Goal: Transaction & Acquisition: Purchase product/service

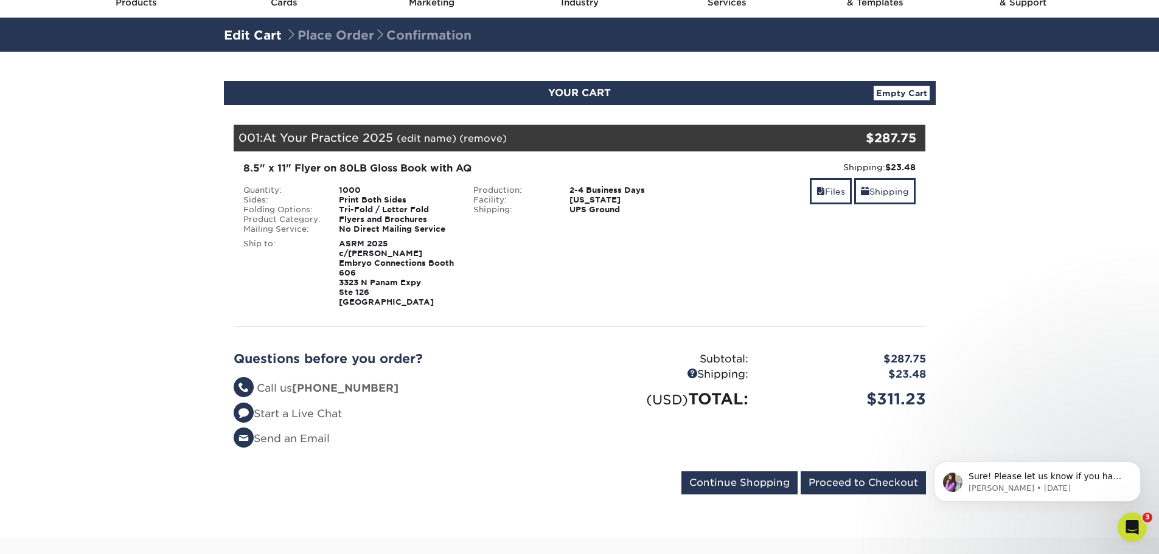
scroll to position [61, 0]
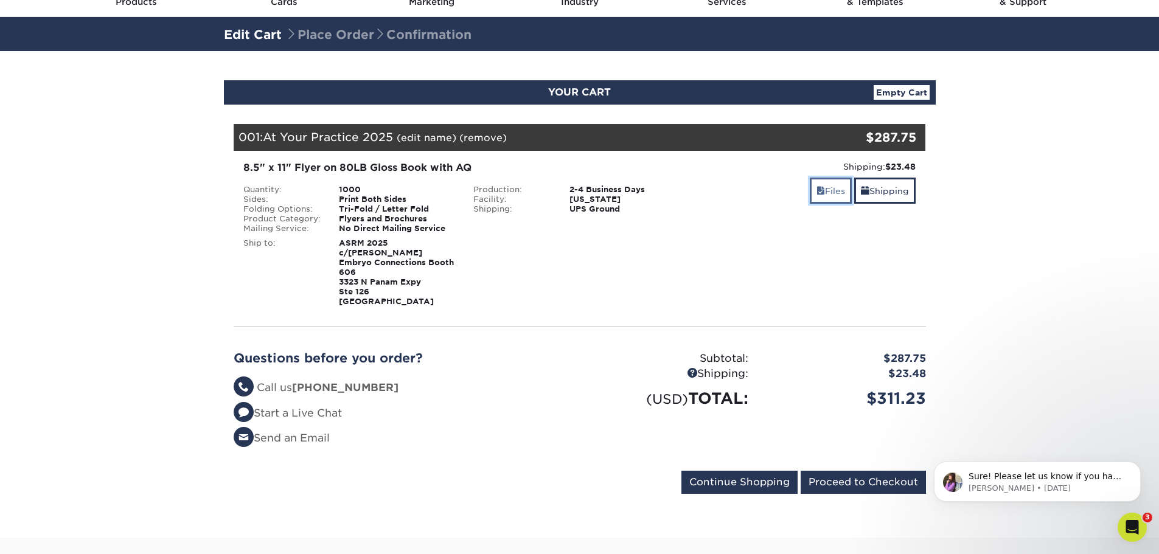
click at [839, 195] on link "Files" at bounding box center [831, 191] width 42 height 26
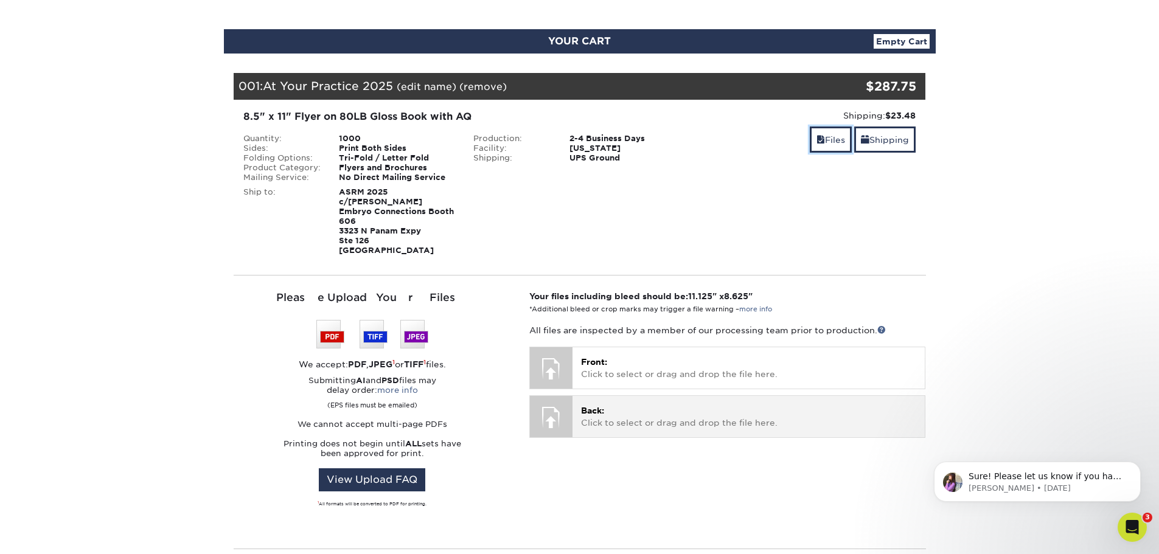
scroll to position [182, 0]
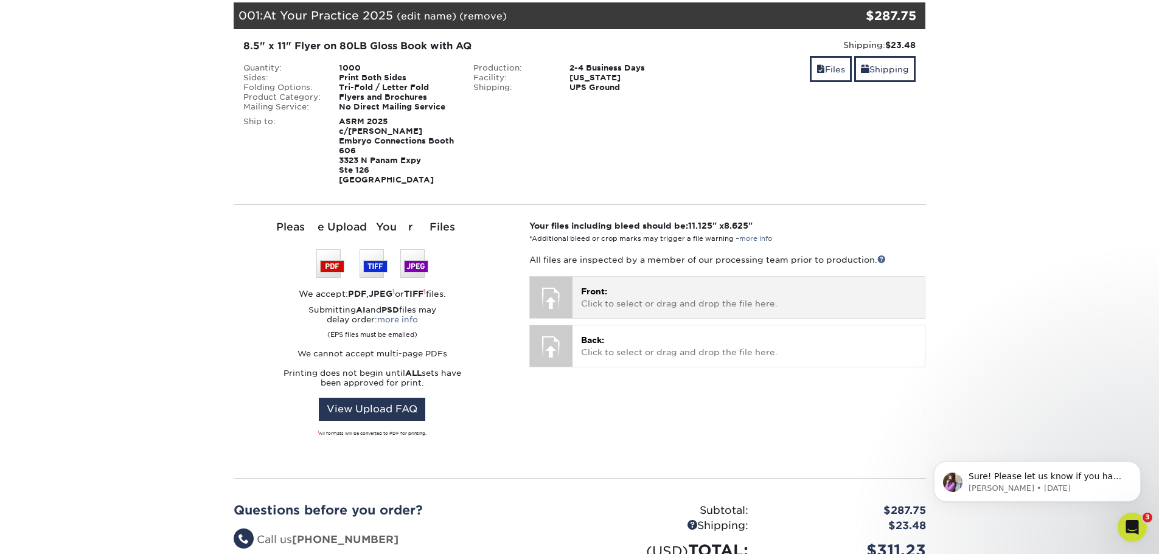
click at [602, 287] on p "Front: Click to select or drag and drop the file here." at bounding box center [748, 297] width 335 height 25
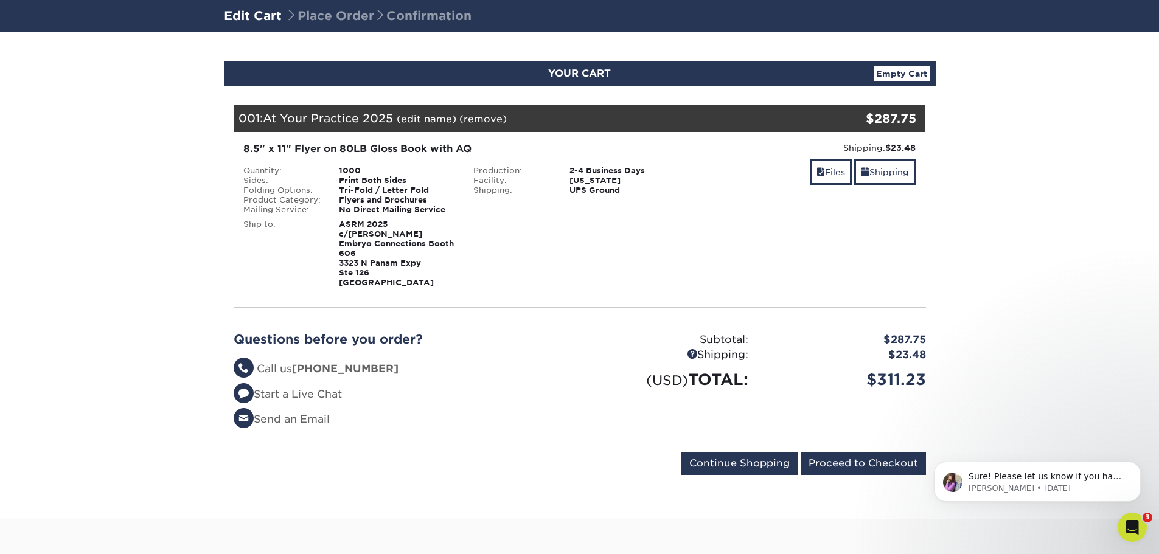
scroll to position [61, 0]
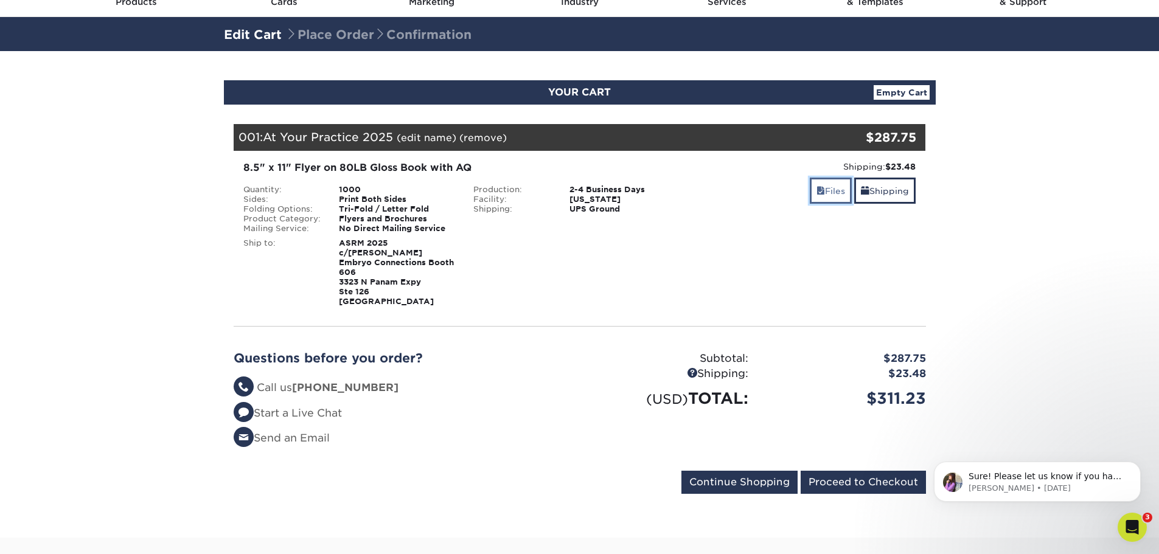
click at [816, 189] on span at bounding box center [820, 191] width 9 height 10
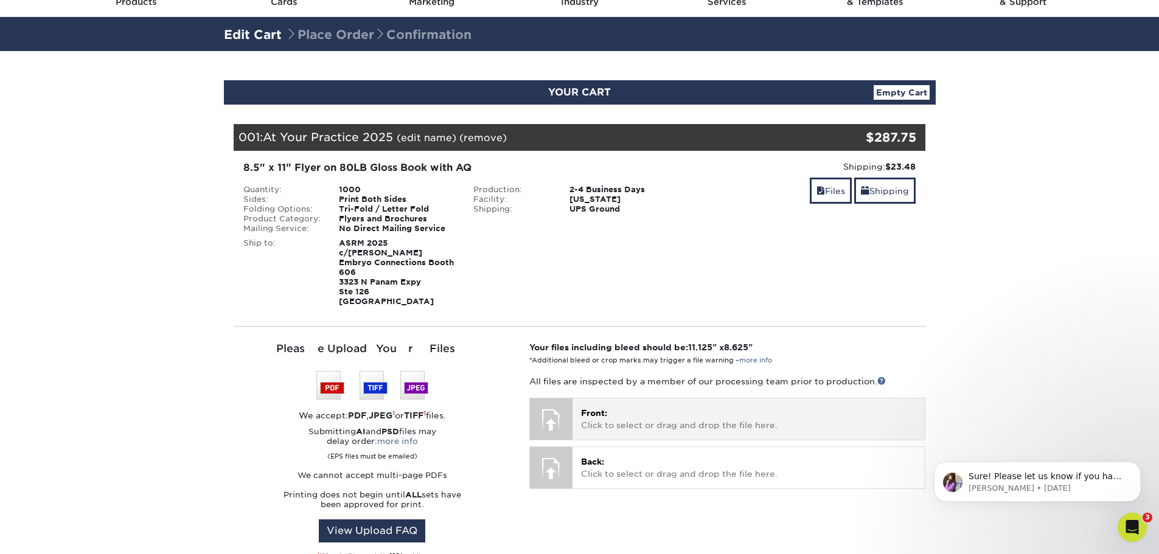
click at [585, 408] on span "Front:" at bounding box center [594, 413] width 26 height 10
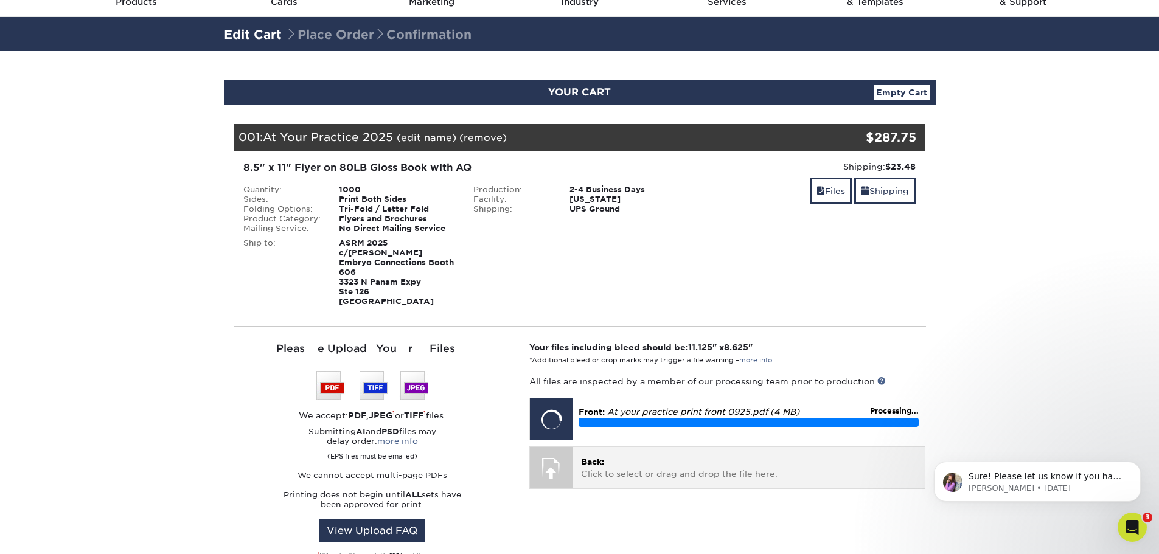
click at [549, 464] on div at bounding box center [551, 468] width 43 height 43
click at [601, 463] on p "Back: Click to select or drag and drop the file here." at bounding box center [748, 468] width 335 height 25
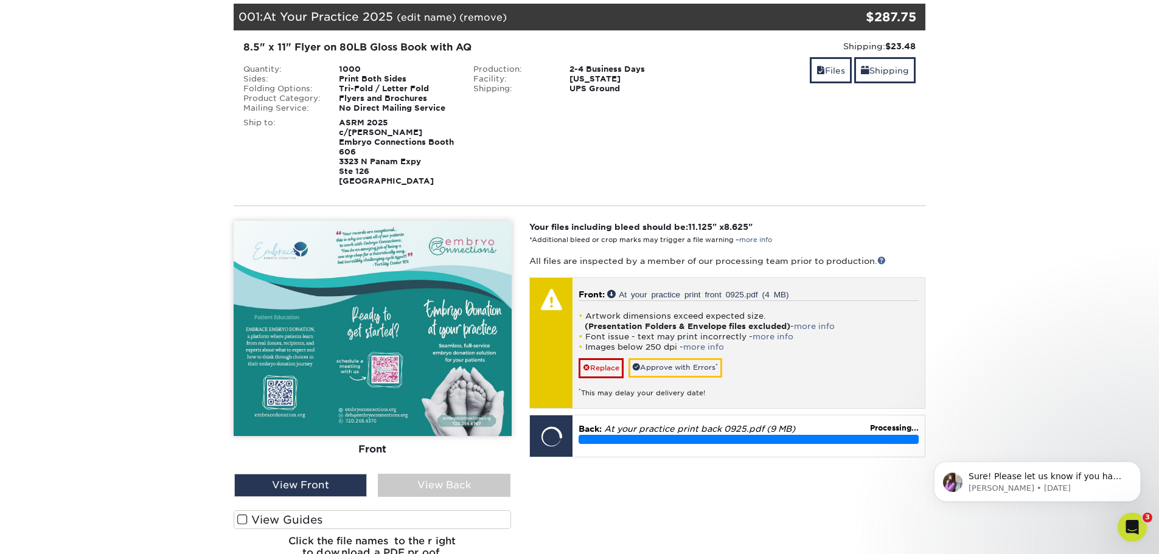
scroll to position [182, 0]
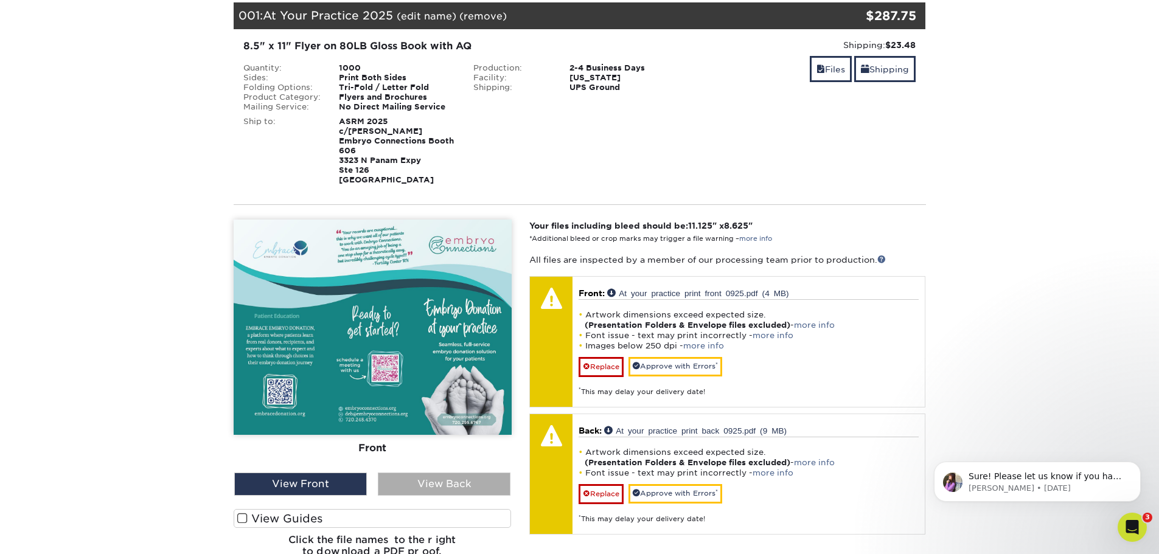
click at [431, 482] on div "View Back" at bounding box center [444, 484] width 133 height 23
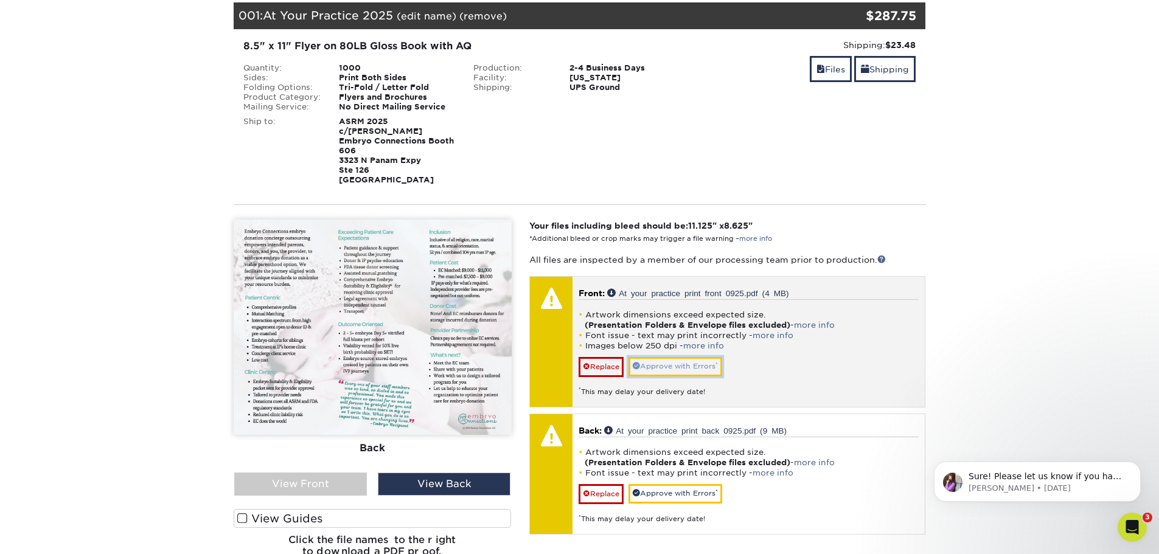
click at [648, 358] on link "Approve with Errors *" at bounding box center [675, 366] width 94 height 19
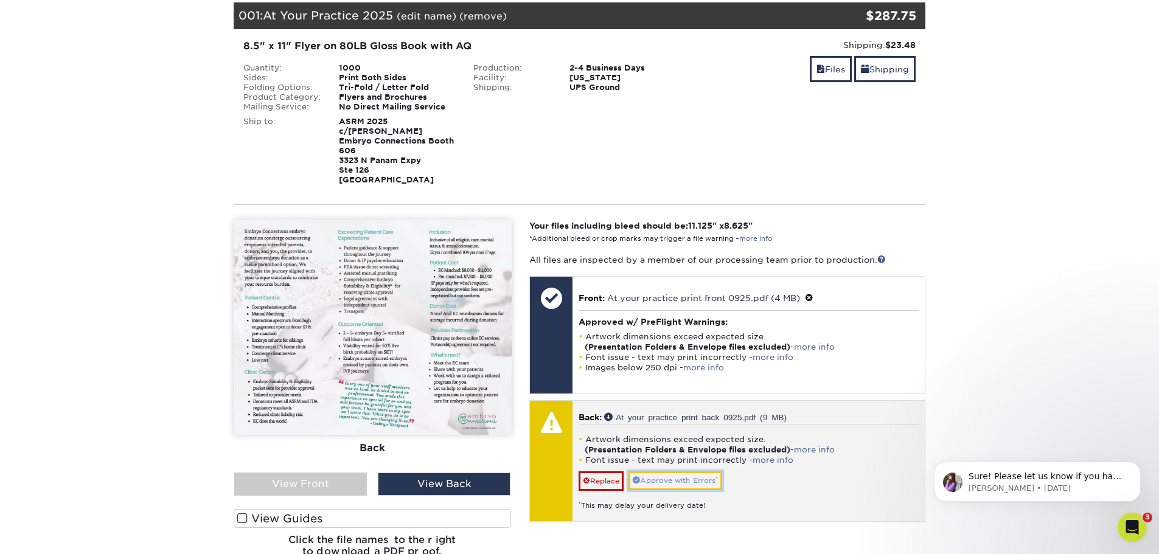
click at [656, 471] on link "Approve with Errors *" at bounding box center [675, 480] width 94 height 19
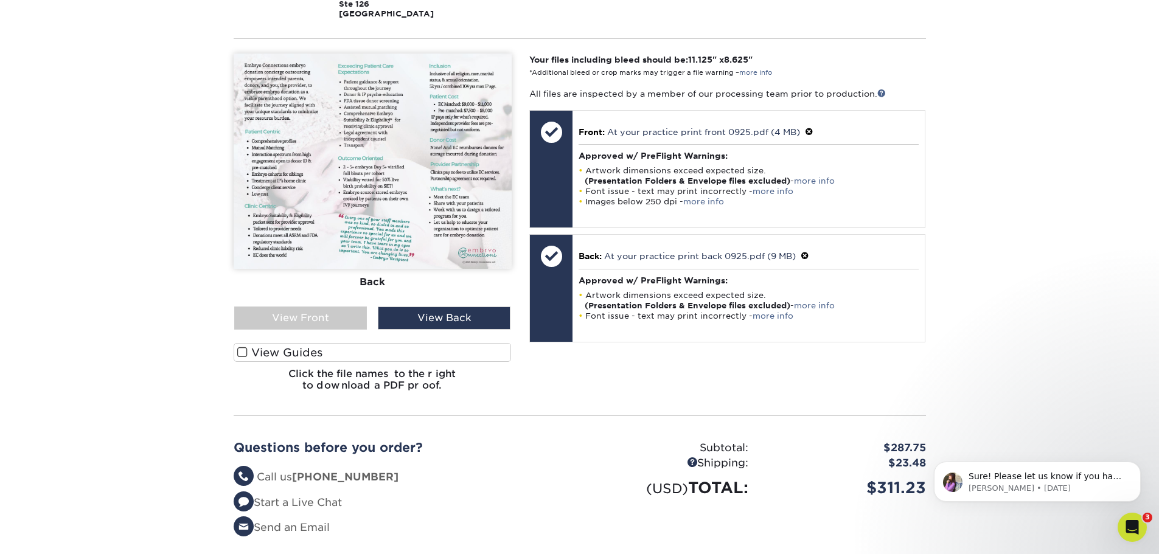
scroll to position [487, 0]
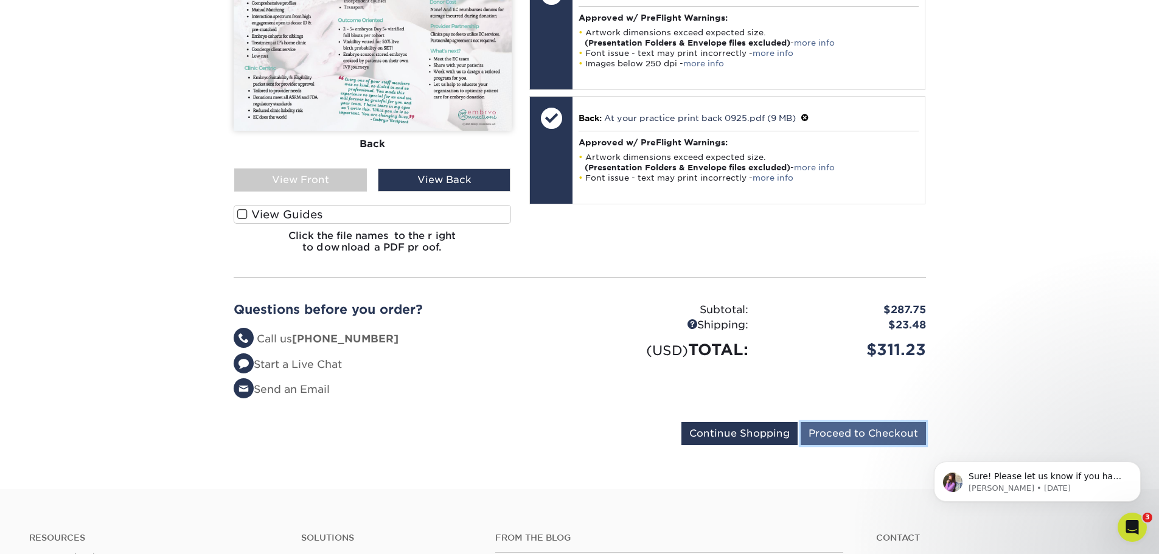
click at [842, 430] on input "Proceed to Checkout" at bounding box center [863, 433] width 125 height 23
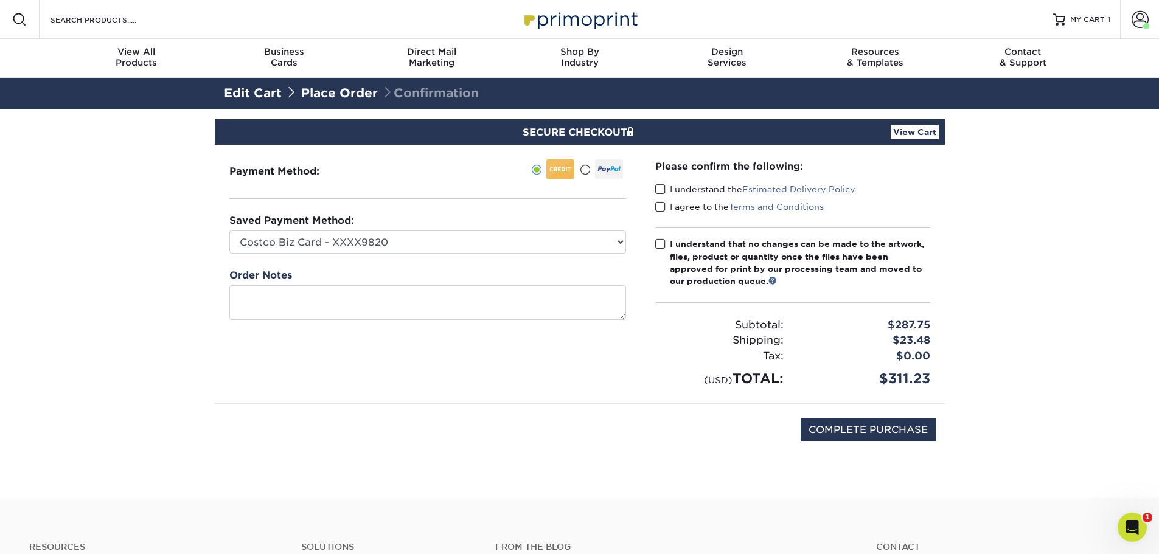
click at [659, 188] on span at bounding box center [660, 190] width 10 height 12
click at [0, 0] on input "I understand the Estimated Delivery Policy" at bounding box center [0, 0] width 0 height 0
click at [661, 207] on span at bounding box center [660, 207] width 10 height 12
click at [0, 0] on input "I agree to the Terms and Conditions" at bounding box center [0, 0] width 0 height 0
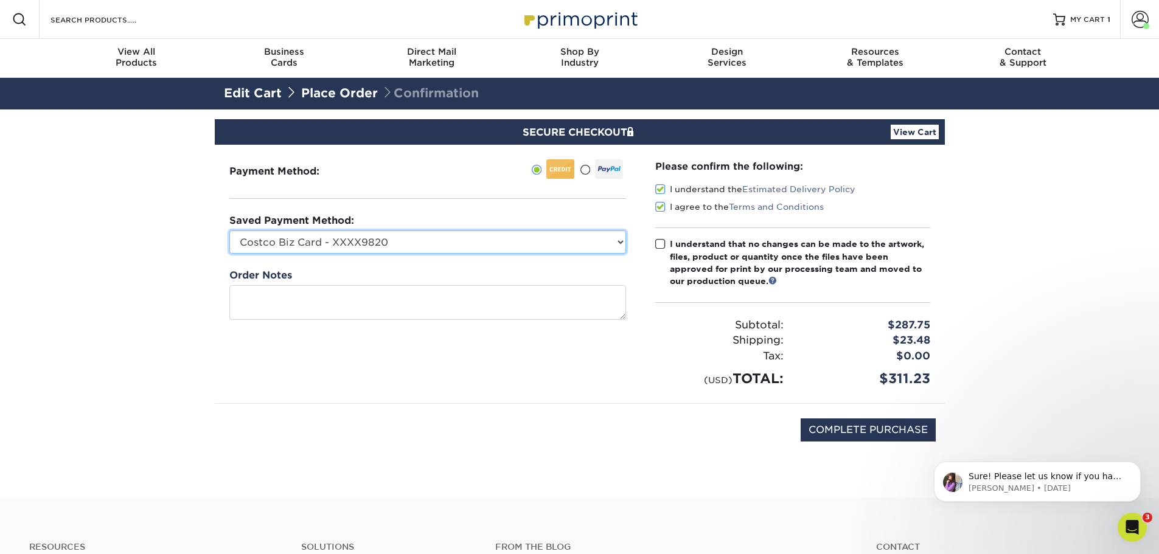
click at [364, 243] on select "Costco Biz Card - XXXX9820 Visa - XXXX3125 New Credit Card" at bounding box center [427, 242] width 397 height 23
select select "68329"
click at [229, 231] on select "Costco Biz Card - XXXX9820 Visa - XXXX3125 New Credit Card" at bounding box center [427, 242] width 397 height 23
click at [908, 128] on link "View Cart" at bounding box center [915, 132] width 48 height 15
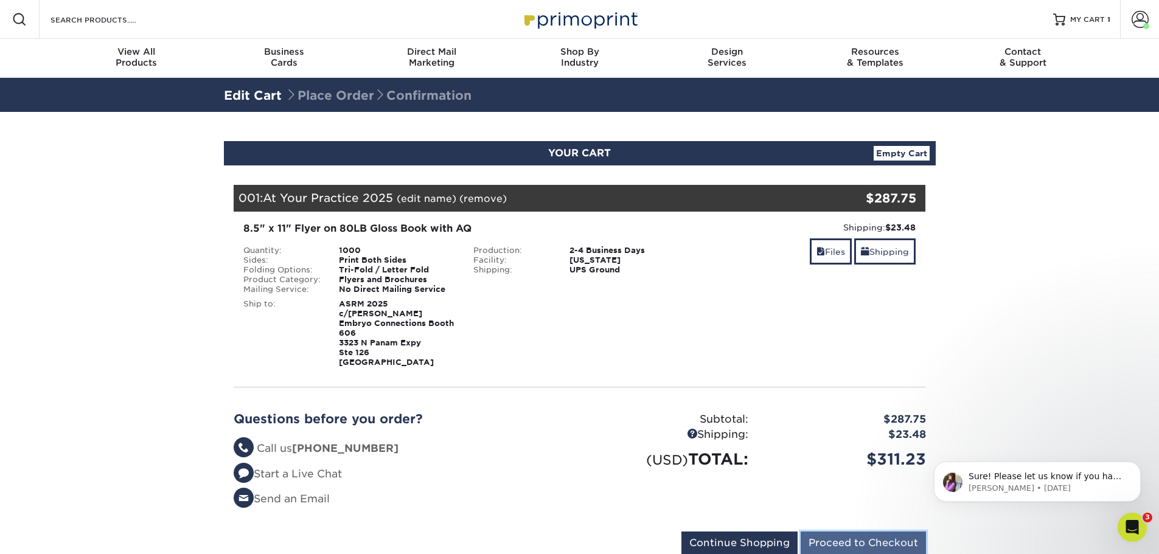
click at [855, 532] on input "Proceed to Checkout" at bounding box center [863, 543] width 125 height 23
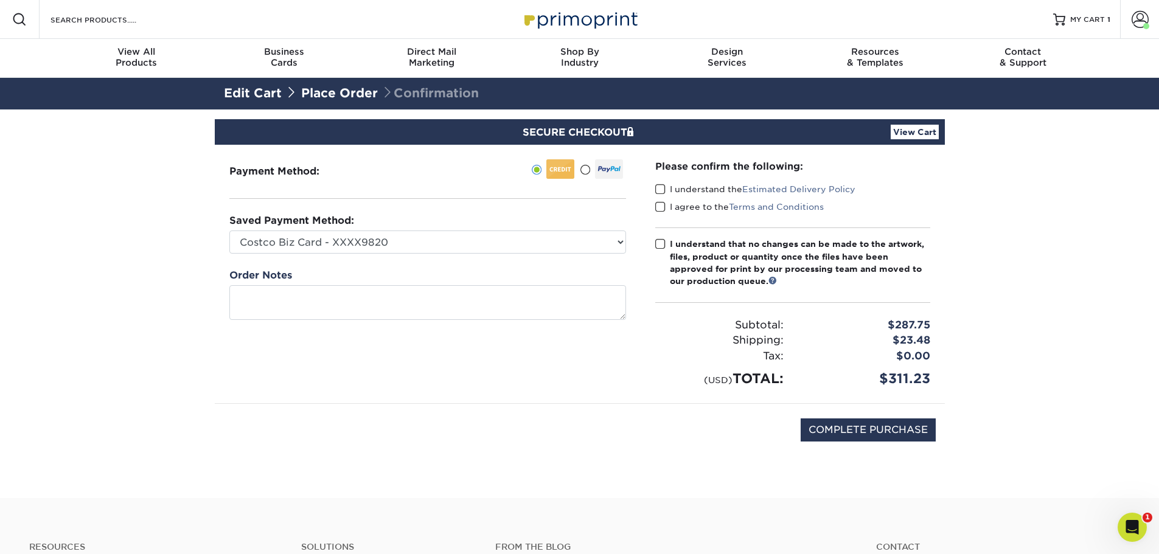
click at [658, 190] on span at bounding box center [660, 190] width 10 height 12
click at [0, 0] on input "I understand the Estimated Delivery Policy" at bounding box center [0, 0] width 0 height 0
click at [662, 204] on span at bounding box center [660, 207] width 10 height 12
click at [0, 0] on input "I agree to the Terms and Conditions" at bounding box center [0, 0] width 0 height 0
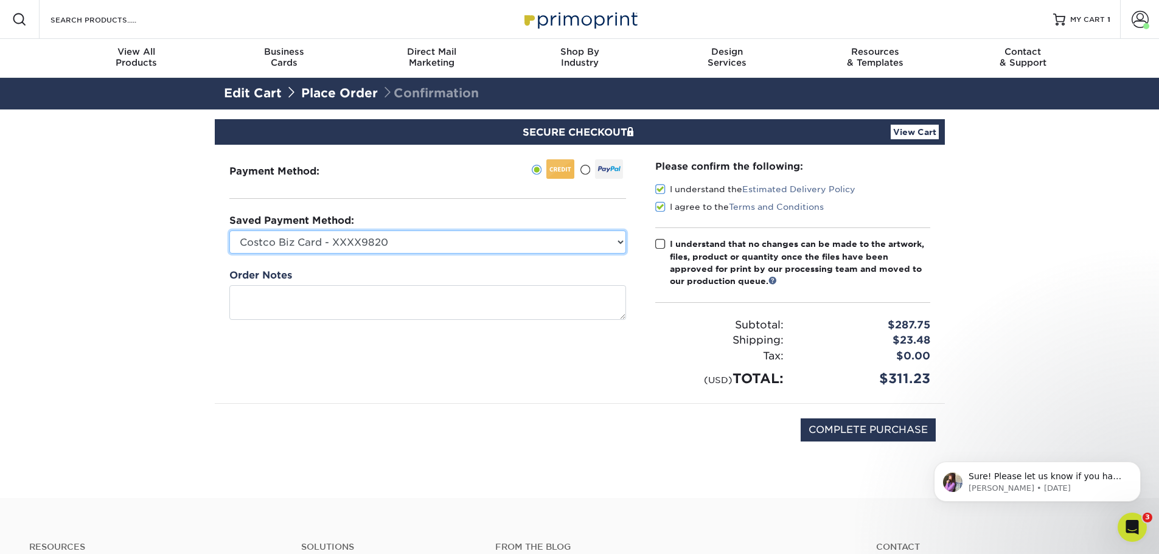
click at [425, 245] on select "Costco Biz Card - XXXX9820 Visa - XXXX3125 New Credit Card" at bounding box center [427, 242] width 397 height 23
select select "68329"
click at [229, 231] on select "Costco Biz Card - XXXX9820 Visa - XXXX3125 New Credit Card" at bounding box center [427, 242] width 397 height 23
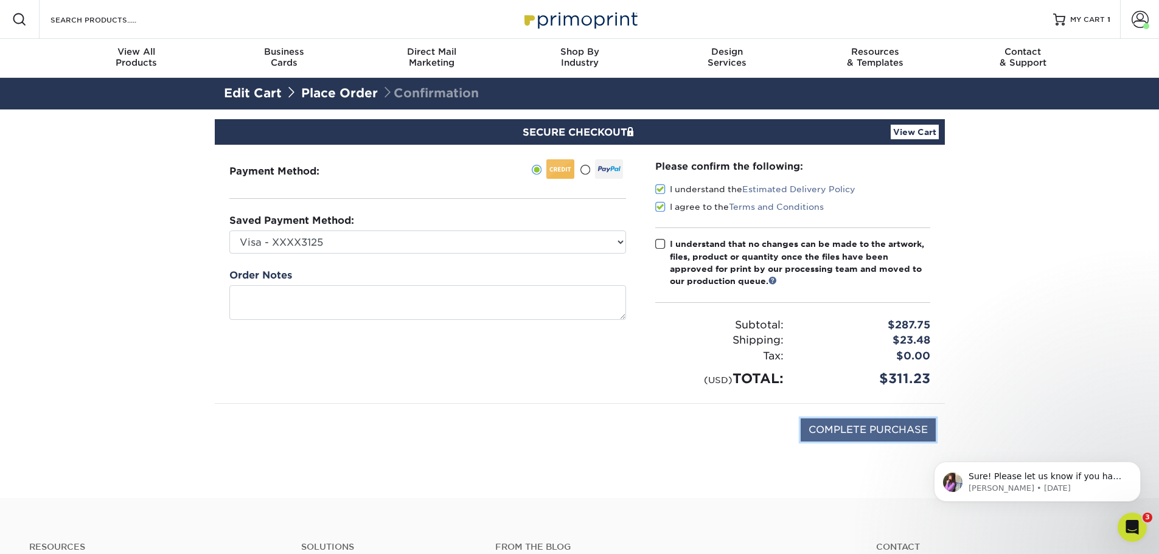
click at [833, 430] on input "COMPLETE PURCHASE" at bounding box center [868, 430] width 135 height 23
click at [662, 245] on span at bounding box center [660, 244] width 10 height 12
click at [0, 0] on input "I understand that no changes can be made to the artwork, files, product or quan…" at bounding box center [0, 0] width 0 height 0
click at [843, 429] on input "COMPLETE PURCHASE" at bounding box center [868, 430] width 135 height 23
type input "PROCESSING, PLEASE WAIT..."
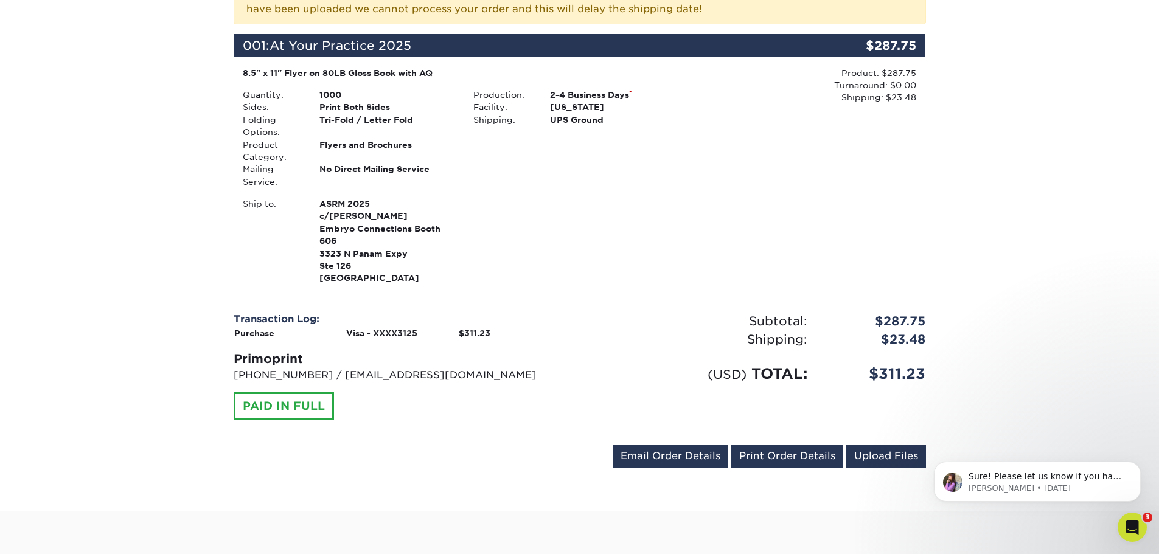
scroll to position [182, 0]
